Goal: Task Accomplishment & Management: Manage account settings

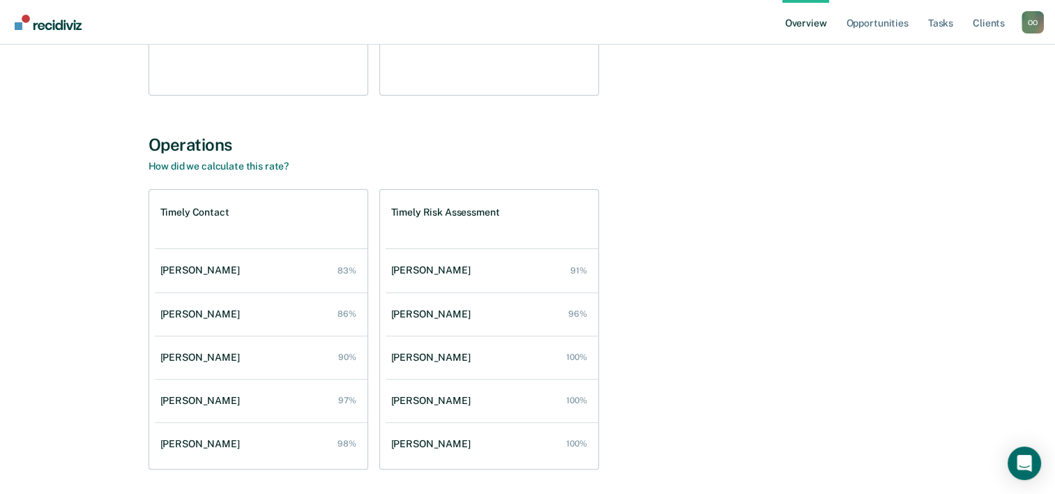
scroll to position [368, 0]
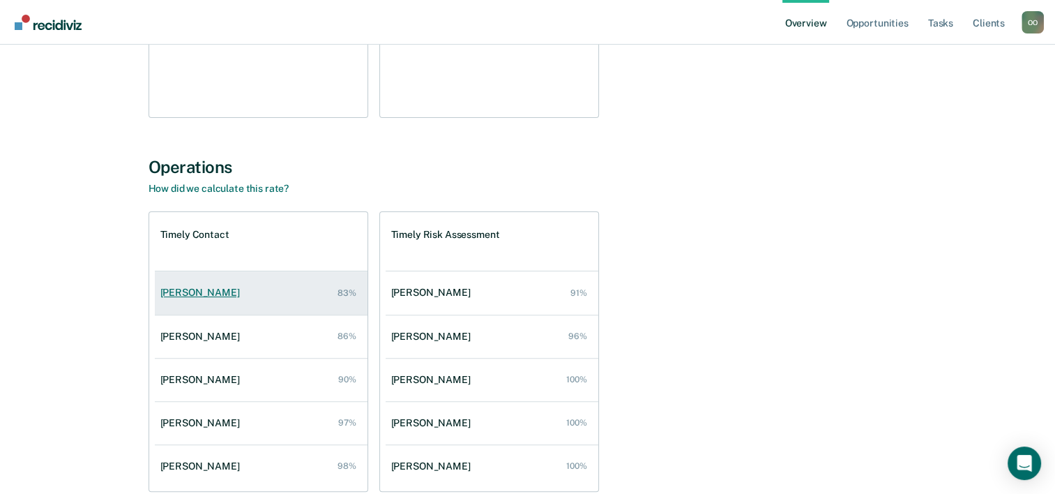
click at [303, 300] on link "[PERSON_NAME] 83%" at bounding box center [261, 293] width 213 height 40
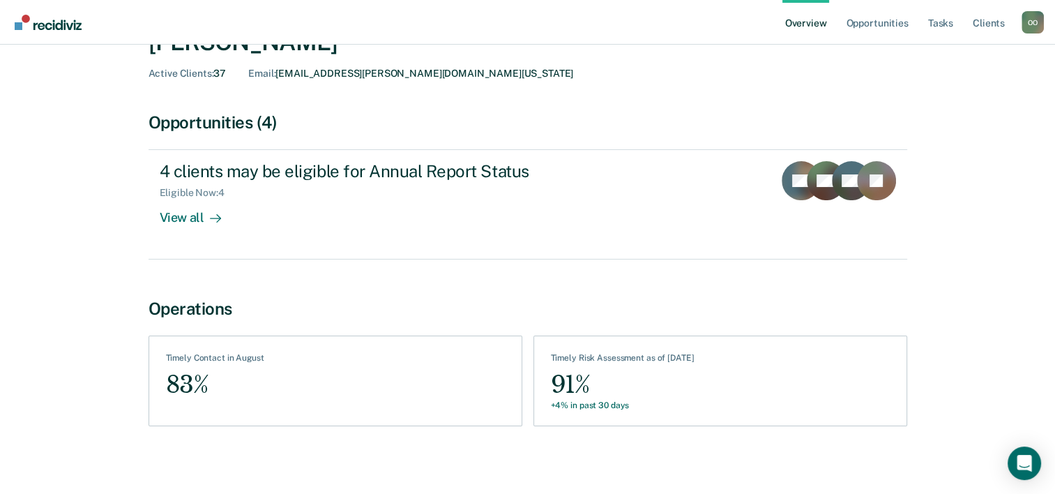
scroll to position [78, 0]
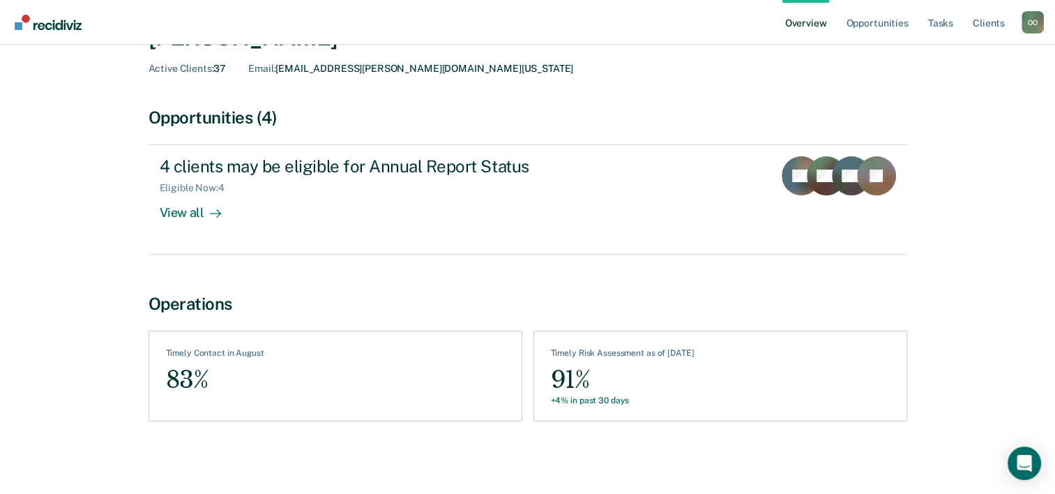
click at [323, 386] on div "See Clients Timely Contact in August 83%" at bounding box center [336, 375] width 374 height 91
click at [211, 354] on div "Timely Contact in August" at bounding box center [215, 355] width 98 height 15
drag, startPoint x: 167, startPoint y: 385, endPoint x: 595, endPoint y: 385, distance: 428.1
click at [167, 385] on div "83%" at bounding box center [215, 379] width 98 height 31
click at [614, 383] on div "91%" at bounding box center [623, 379] width 144 height 31
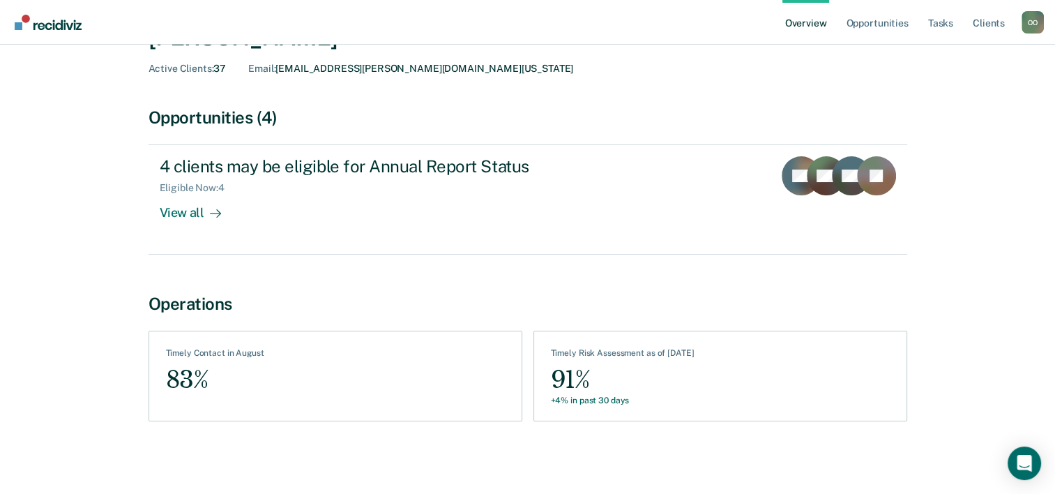
click at [603, 400] on div "+4% in past 30 days" at bounding box center [623, 400] width 144 height 10
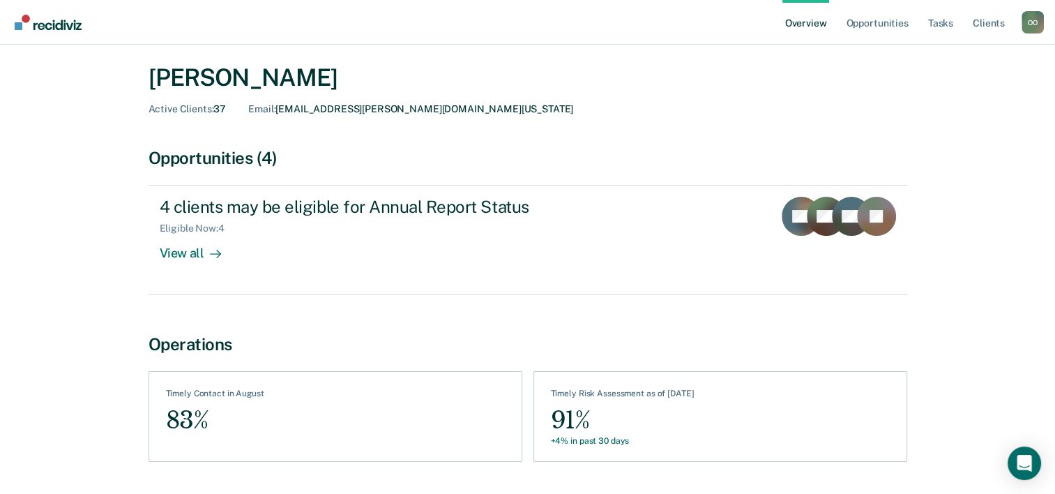
scroll to position [0, 0]
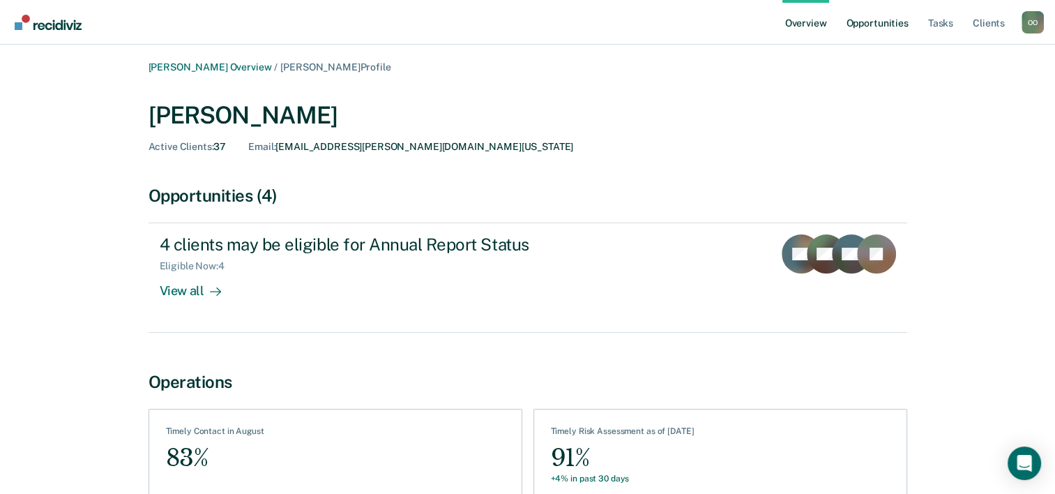
click at [873, 25] on link "Opportunities" at bounding box center [877, 22] width 68 height 45
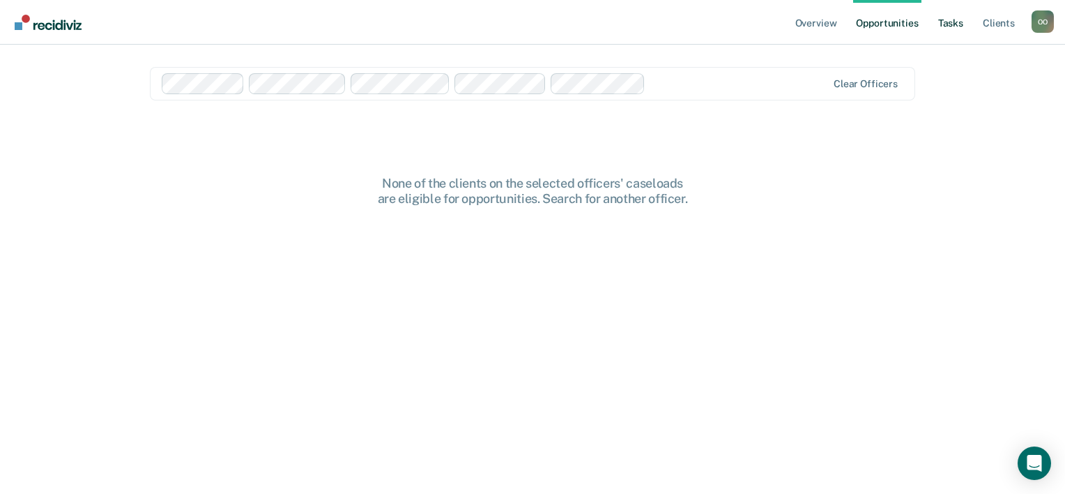
click at [936, 26] on link "Tasks" at bounding box center [951, 22] width 31 height 45
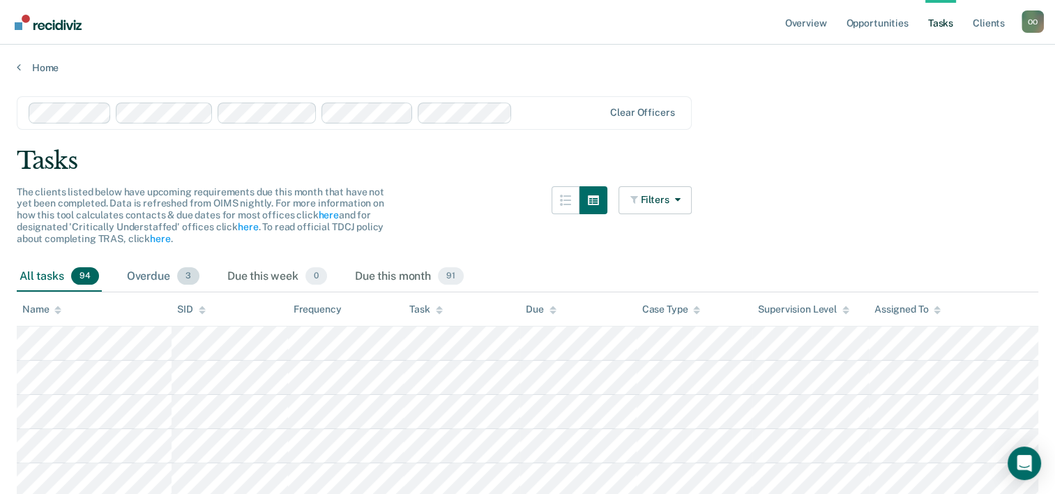
click at [149, 280] on div "Overdue 3" at bounding box center [163, 276] width 78 height 31
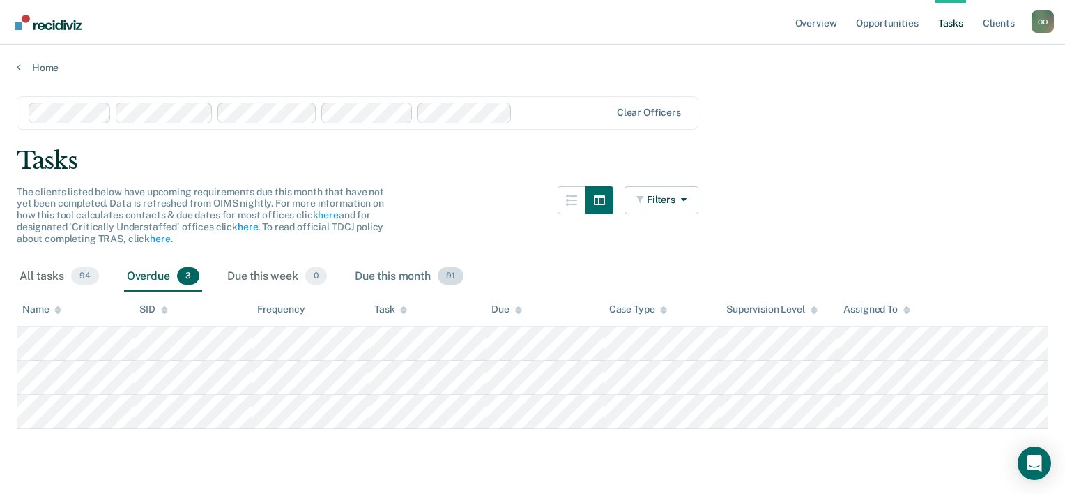
click at [395, 275] on div "Due this month 91" at bounding box center [409, 276] width 114 height 31
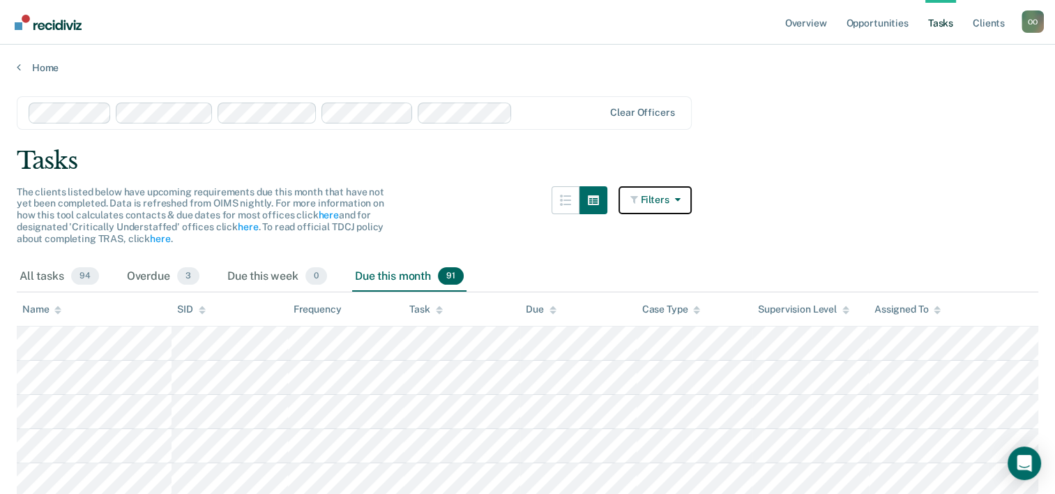
click at [660, 204] on button "Filters" at bounding box center [655, 200] width 74 height 28
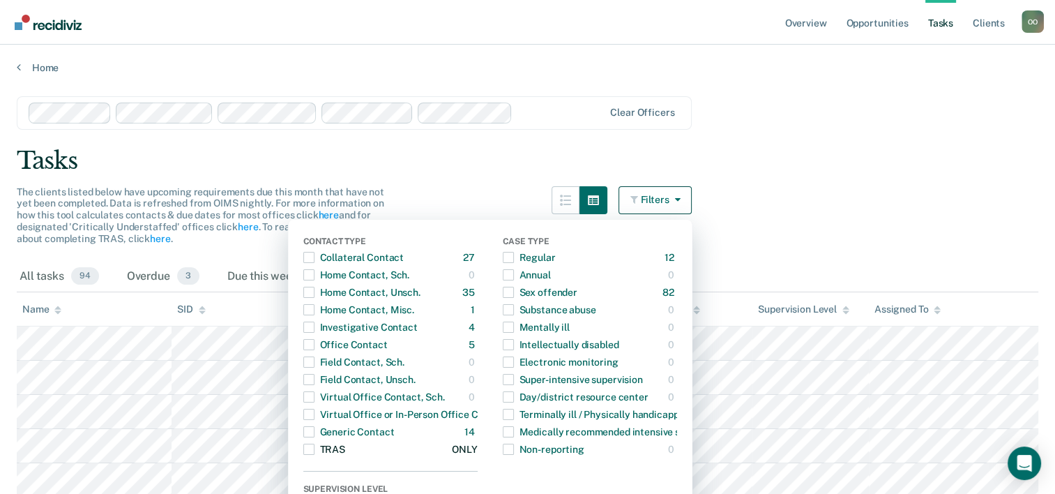
click at [314, 449] on span "button" at bounding box center [308, 448] width 11 height 11
click at [927, 176] on main "Clear officers Tasks The clients listed below have upcoming requirements due th…" at bounding box center [527, 311] width 1055 height 475
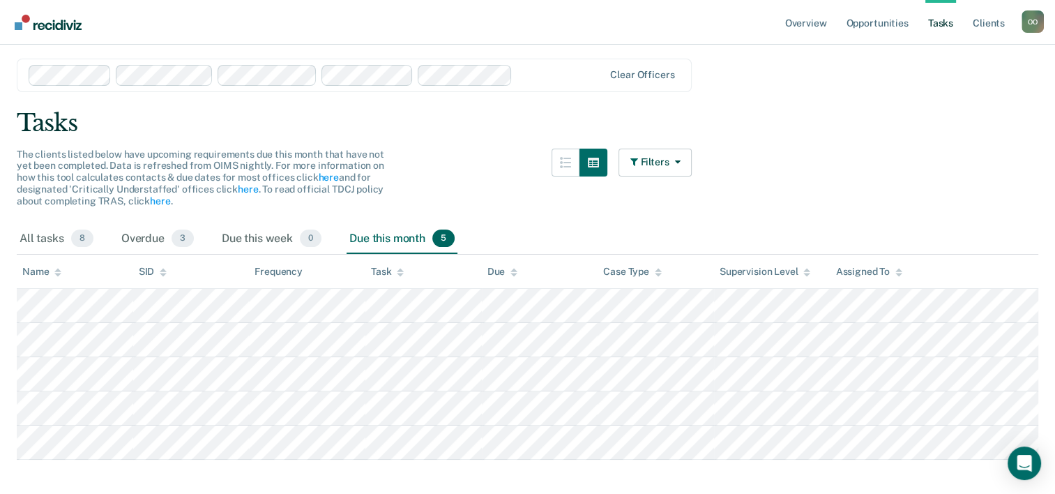
scroll to position [59, 0]
